Goal: Navigation & Orientation: Find specific page/section

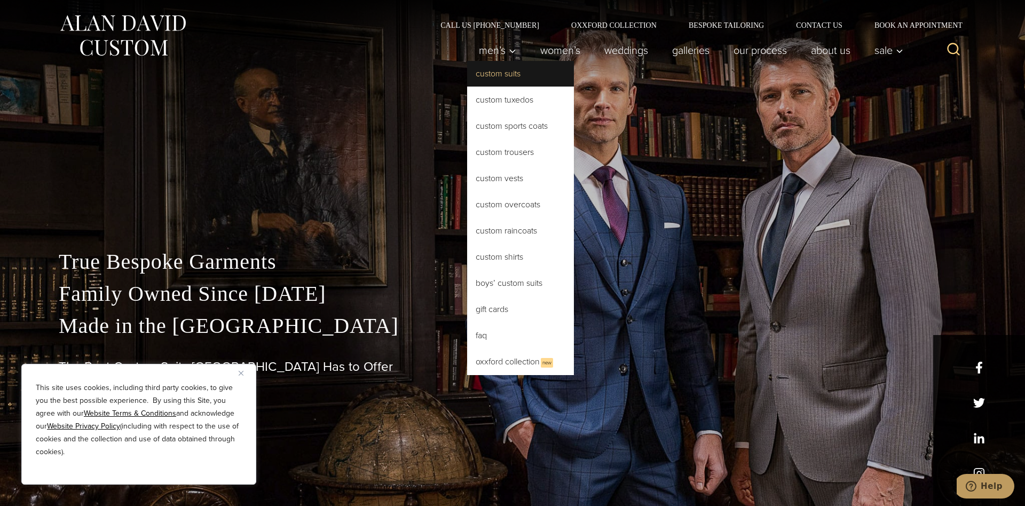
click at [512, 84] on link "Custom Suits" at bounding box center [520, 74] width 107 height 26
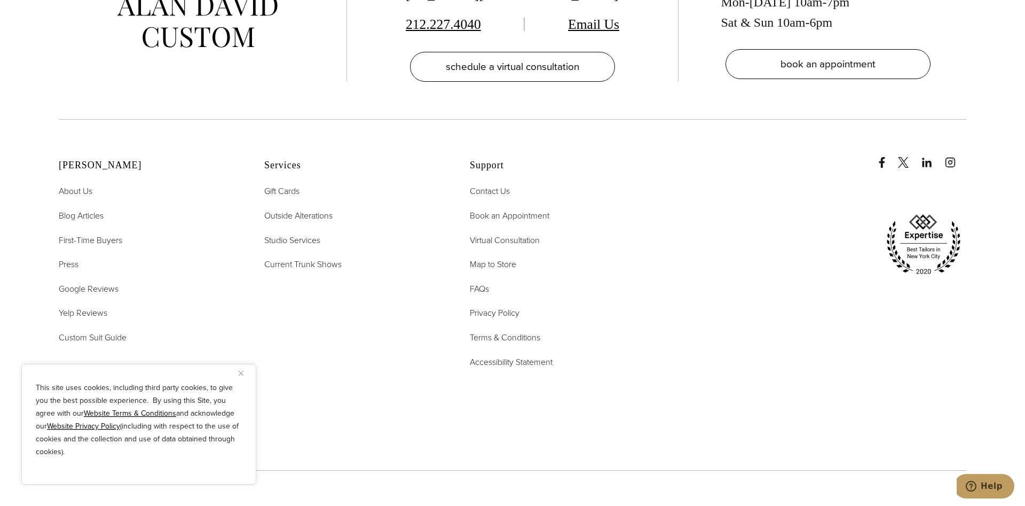
scroll to position [6971, 0]
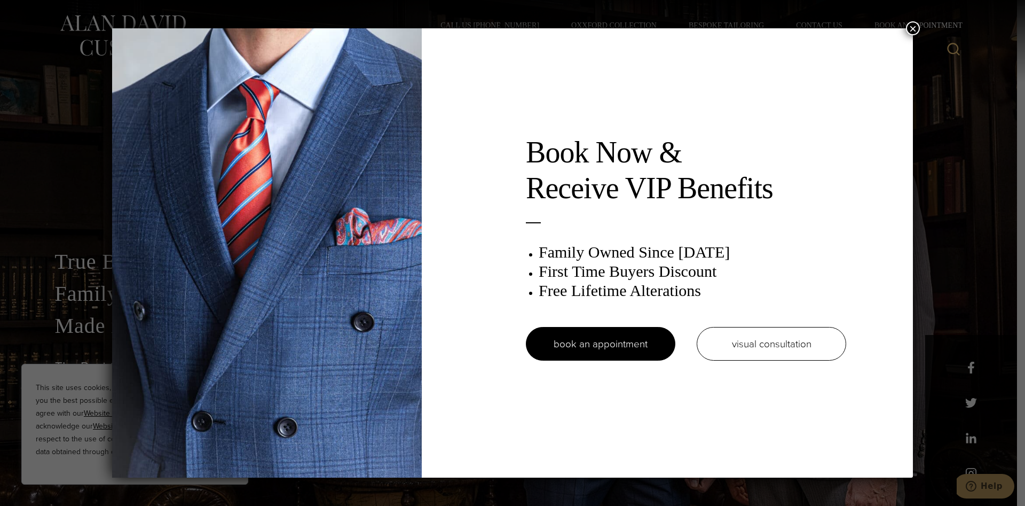
click at [917, 29] on button "×" at bounding box center [913, 28] width 14 height 14
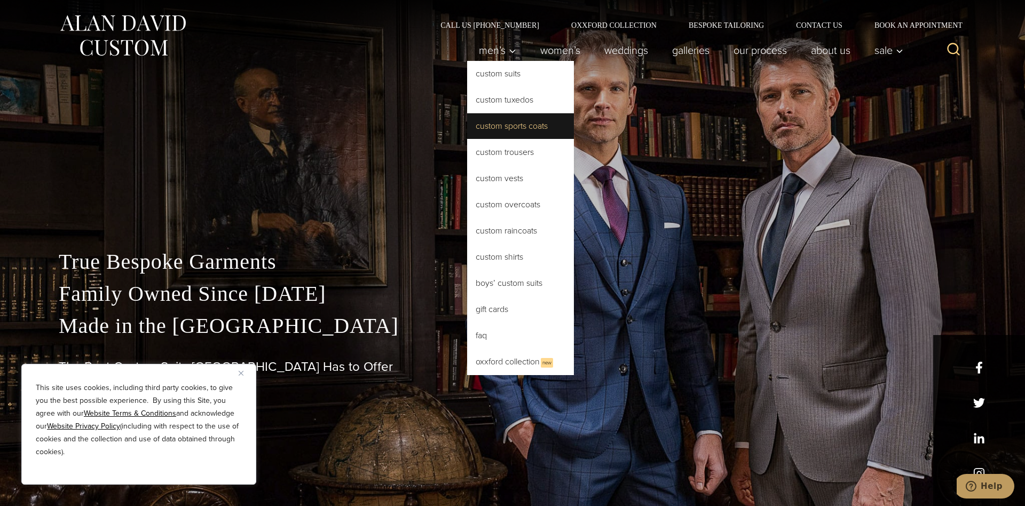
click at [525, 120] on link "Custom Sports Coats" at bounding box center [520, 126] width 107 height 26
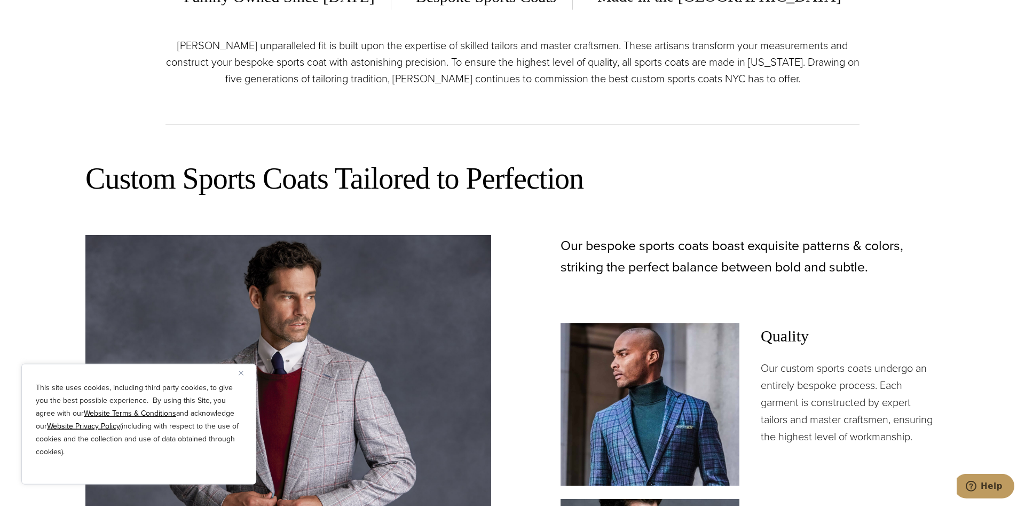
scroll to position [327, 0]
